Goal: Task Accomplishment & Management: Use online tool/utility

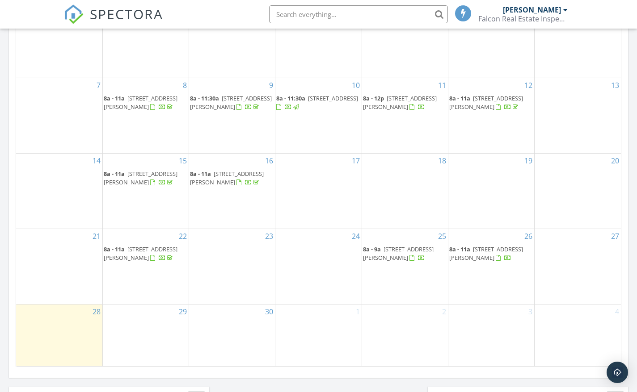
scroll to position [536, 0]
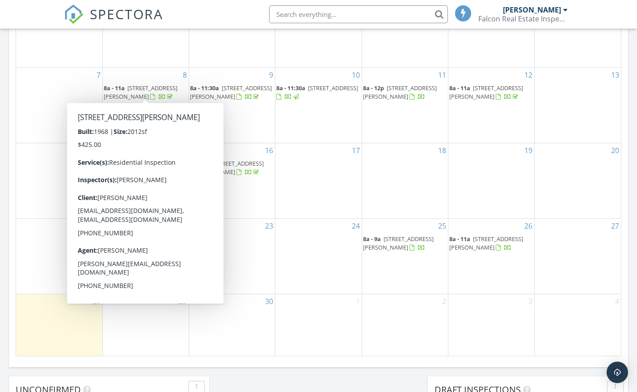
click at [150, 94] on div at bounding box center [152, 97] width 5 height 6
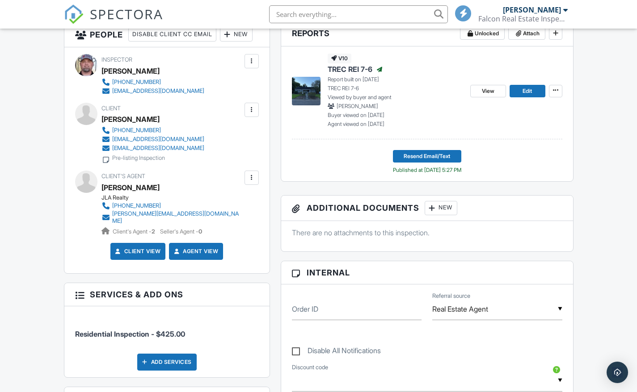
scroll to position [199, 0]
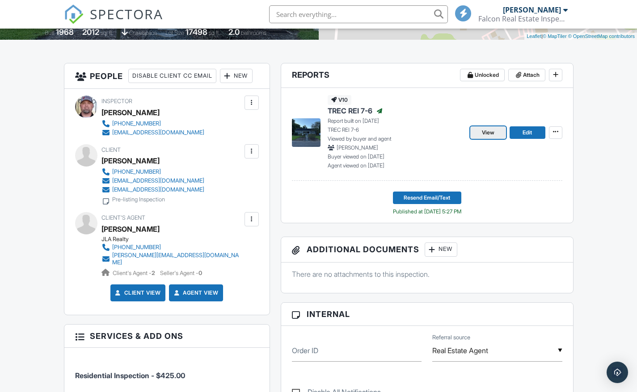
click at [494, 133] on span "View" at bounding box center [488, 132] width 13 height 9
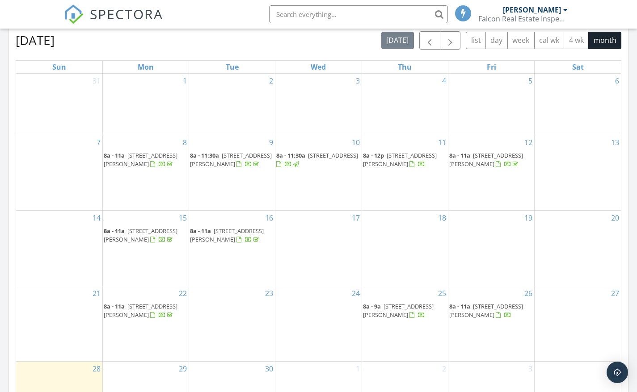
scroll to position [469, 0]
click at [236, 168] on div at bounding box center [238, 165] width 5 height 6
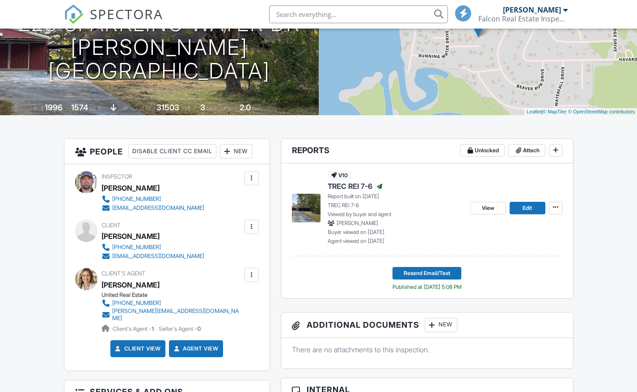
scroll to position [134, 0]
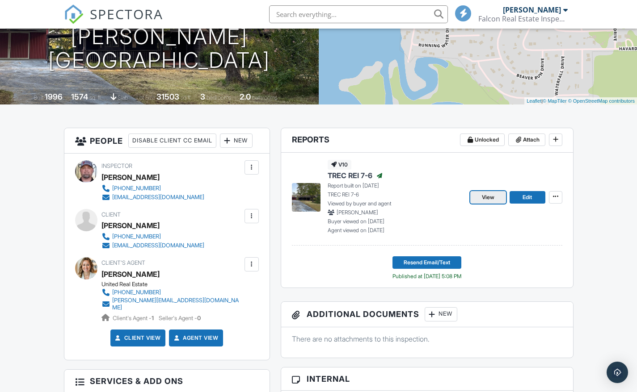
click at [477, 200] on link "View" at bounding box center [488, 197] width 36 height 13
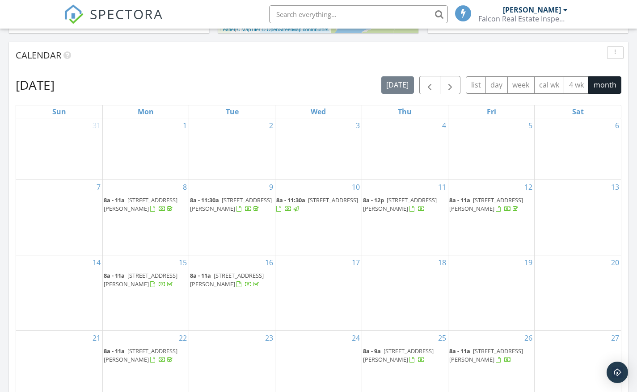
scroll to position [469, 0]
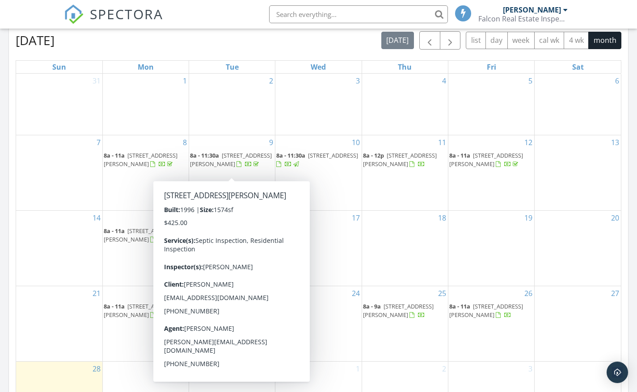
click at [236, 168] on div at bounding box center [238, 165] width 5 height 6
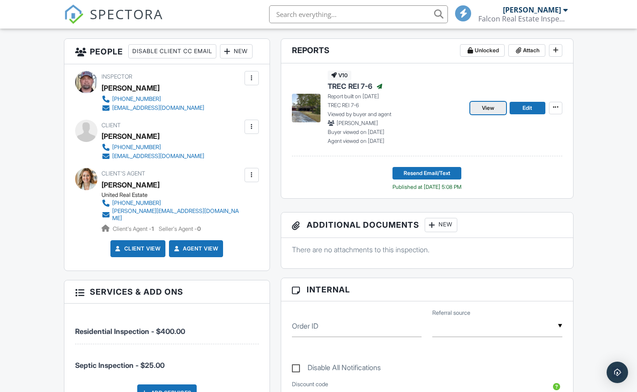
click at [482, 109] on span "View" at bounding box center [488, 108] width 13 height 9
